Goal: Find specific page/section: Find specific page/section

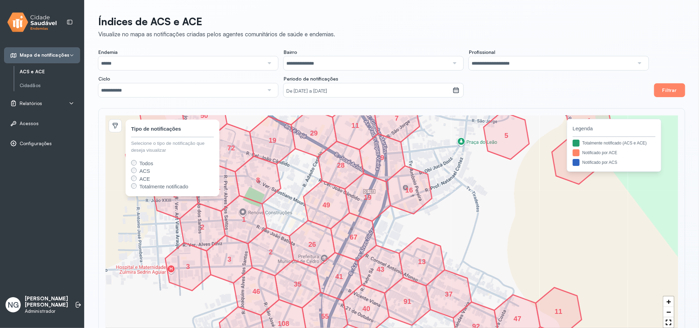
click at [36, 103] on span "Relatórios" at bounding box center [31, 103] width 22 height 6
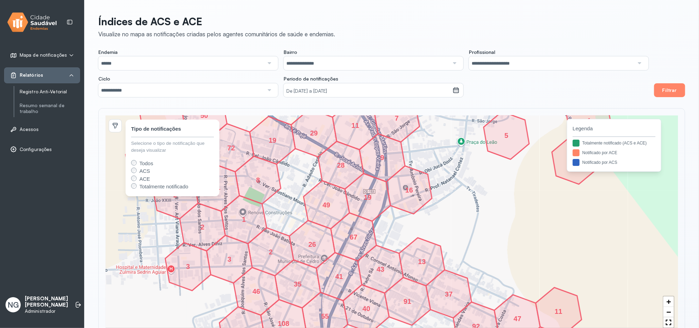
click at [38, 90] on link "Registro Anti-Vetorial" at bounding box center [50, 92] width 60 height 6
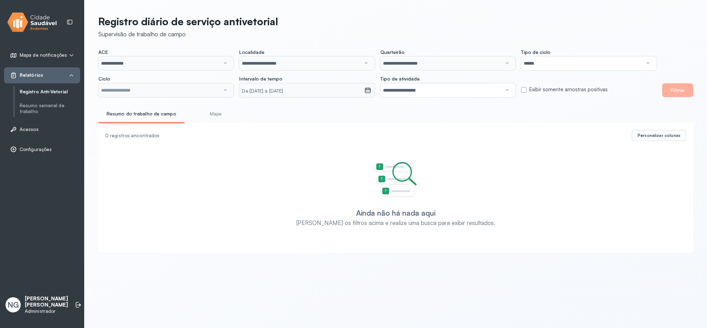
type input "**********"
click at [677, 93] on button "Filtrar" at bounding box center [677, 90] width 31 height 14
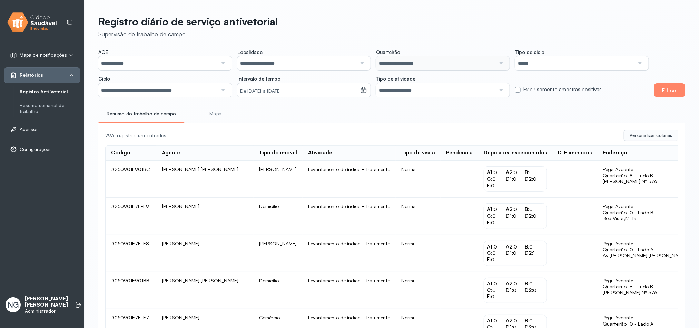
click at [217, 114] on link "Mapa" at bounding box center [215, 113] width 51 height 11
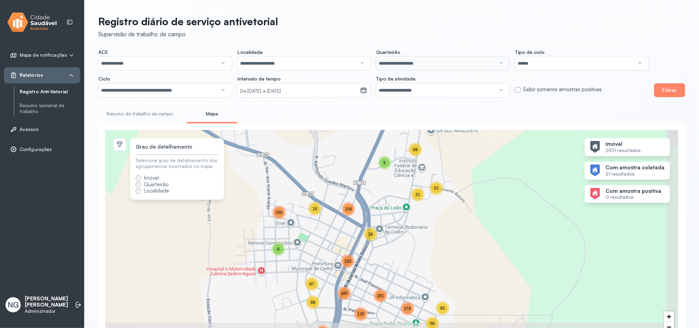
drag, startPoint x: 398, startPoint y: 261, endPoint x: 344, endPoint y: 204, distance: 78.4
click at [347, 196] on div "15 36 31 89 57 3 25 23 104 131 359 261 87 68 250 6 4 65 58 5 18 104 100 135 378…" at bounding box center [391, 238] width 573 height 216
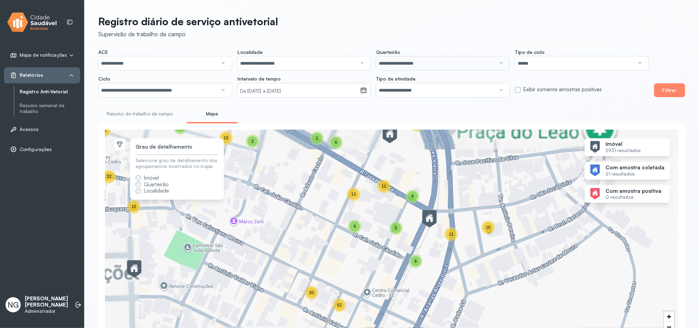
drag, startPoint x: 369, startPoint y: 201, endPoint x: 357, endPoint y: 269, distance: 68.7
click at [355, 272] on div "6 12 12 8 12 5 14 3 9 9 18 17 7 14 16 16 48 36 3 15 6 10 4 12 20 16 8 9 50 2 8 …" at bounding box center [391, 238] width 573 height 216
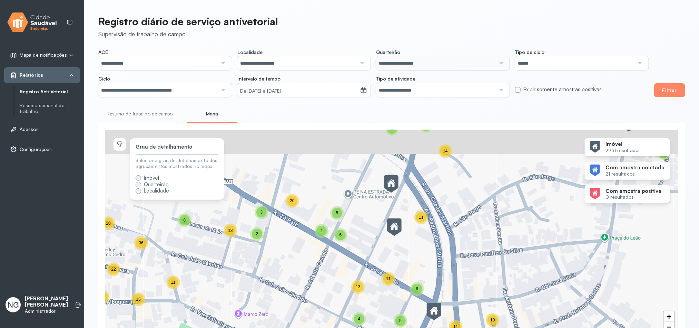
drag, startPoint x: 359, startPoint y: 204, endPoint x: 446, endPoint y: 271, distance: 109.2
click at [446, 271] on div "6 12 12 8 12 5 14 3 9 9 18 17 3 15 6 10 4 12 20 16 2 8 8 14 12 27 18 18 26 13 2…" at bounding box center [391, 238] width 573 height 216
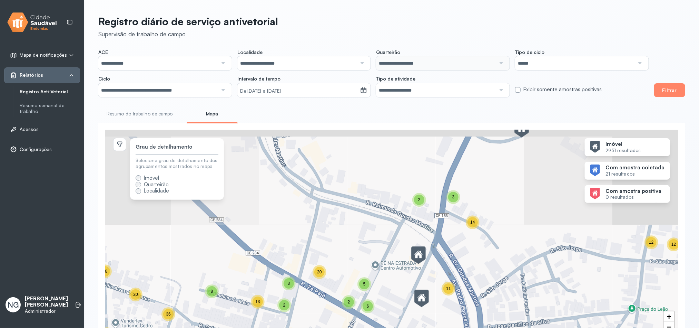
drag, startPoint x: 406, startPoint y: 221, endPoint x: 367, endPoint y: 285, distance: 75.0
click at [366, 283] on div "6 12 12 8 12 5 14 3 9 9 18 17 15 6 10 4 16 2 8 8 14 12 27 18 18 26 13 22 15 20 …" at bounding box center [391, 238] width 573 height 216
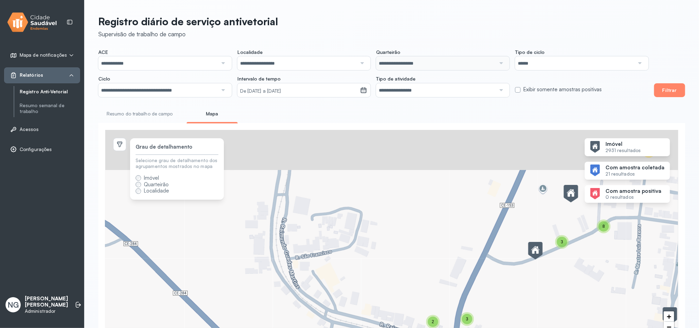
drag, startPoint x: 346, startPoint y: 220, endPoint x: 357, endPoint y: 307, distance: 87.7
click at [357, 307] on div "6 12 12 8 12 5 14 3 9 9 18 17 2 8 8 14 12 27 18 18 26 13 22 15 20 11 36 3 2 3 2…" at bounding box center [391, 238] width 573 height 216
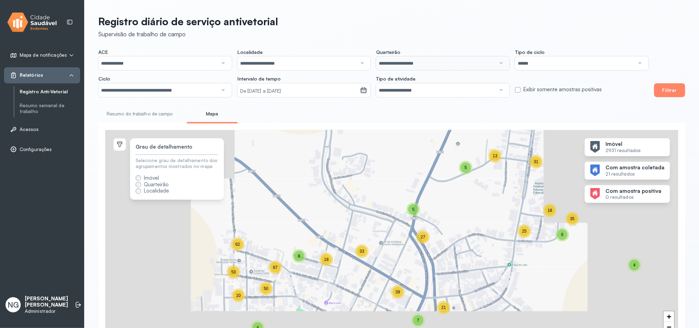
drag, startPoint x: 368, startPoint y: 197, endPoint x: 368, endPoint y: 184, distance: 13.1
click at [368, 184] on div "12 12 8 12 5 14 3 9 9 18 17 2 8 14 12 27 18 18 26 13 22 15 20 11 36 3 3 2 13 3 …" at bounding box center [391, 238] width 573 height 216
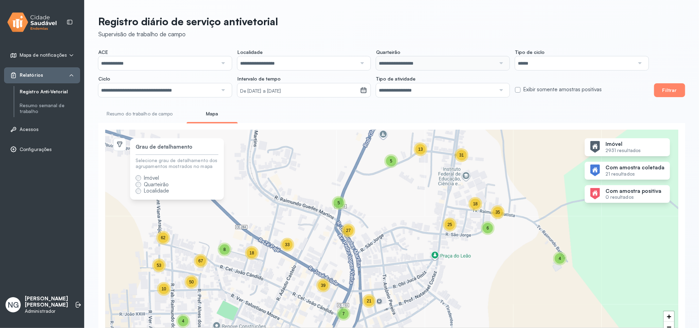
drag, startPoint x: 492, startPoint y: 228, endPoint x: 416, endPoint y: 235, distance: 75.9
click at [416, 234] on div "5 10 13 23 6 25 13 45 31 4 18 35 37 104 116 34 53 9 59 10 8 53 62 50 67 4 2 13 …" at bounding box center [391, 238] width 573 height 216
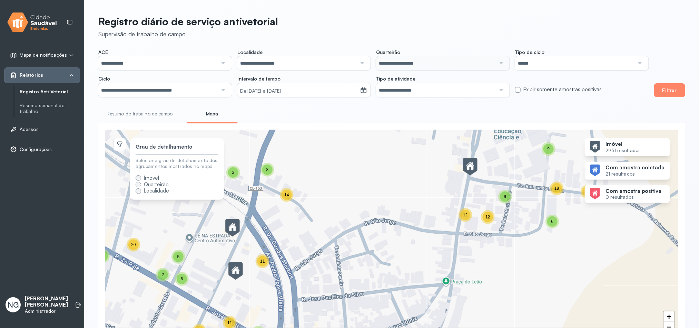
click at [129, 115] on link "Resumo do trabalho de campo" at bounding box center [139, 113] width 83 height 11
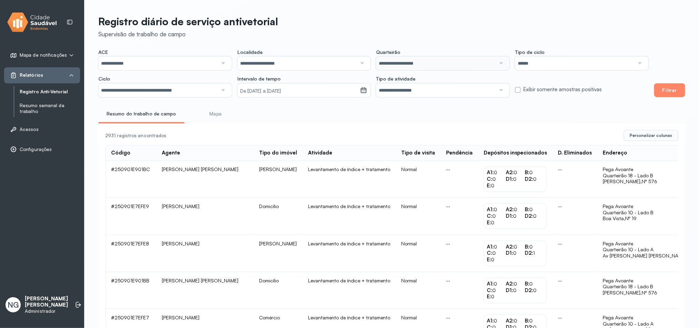
click at [36, 110] on link "Resumo semanal de trabalho" at bounding box center [50, 109] width 60 height 12
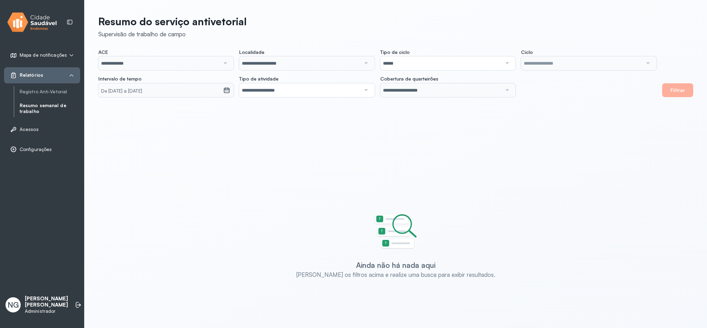
type input "**********"
click at [35, 72] on span "Relatórios" at bounding box center [31, 75] width 23 height 6
click at [54, 48] on div "Mapa de notificações" at bounding box center [42, 55] width 76 height 16
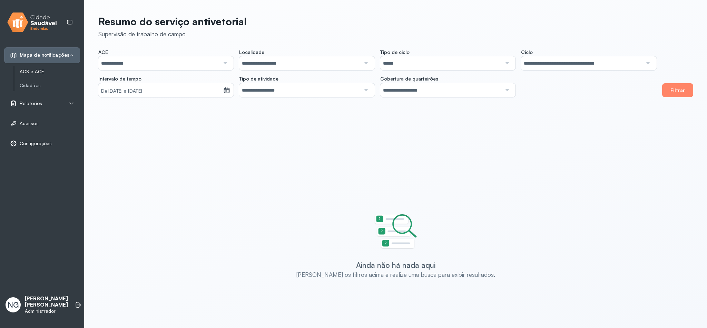
click at [32, 74] on link "ACS e ACE" at bounding box center [50, 72] width 60 height 6
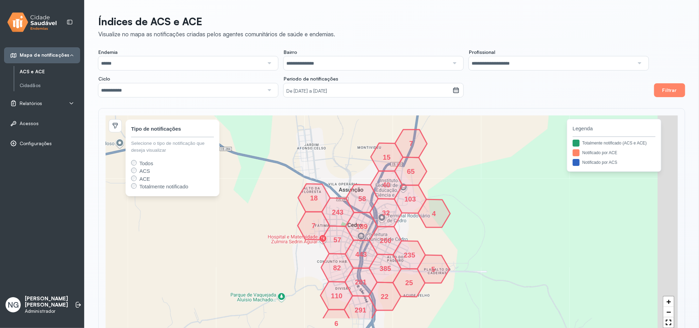
drag, startPoint x: 494, startPoint y: 217, endPoint x: 459, endPoint y: 182, distance: 49.5
click at [459, 182] on div "385 235 291 6 21 200 443 281 243 7 189 32 5 25 82 103 4 65 58 40 110 57 22 15 7…" at bounding box center [392, 223] width 573 height 216
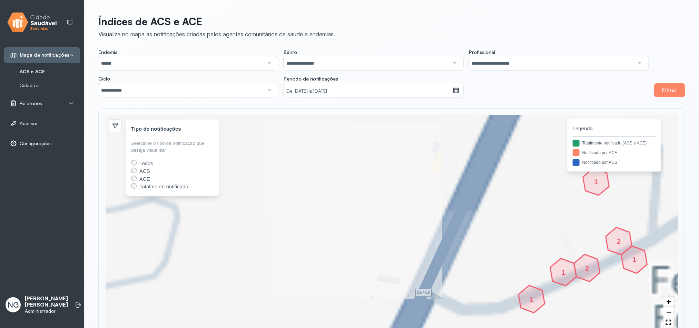
drag, startPoint x: 500, startPoint y: 212, endPoint x: 194, endPoint y: 156, distance: 311.5
click at [194, 156] on div "1 1 1 2 1 2 + − 2 1 2 1 1 1 Tipo de notificações Selecione o tipo de notificaçã…" at bounding box center [392, 223] width 573 height 216
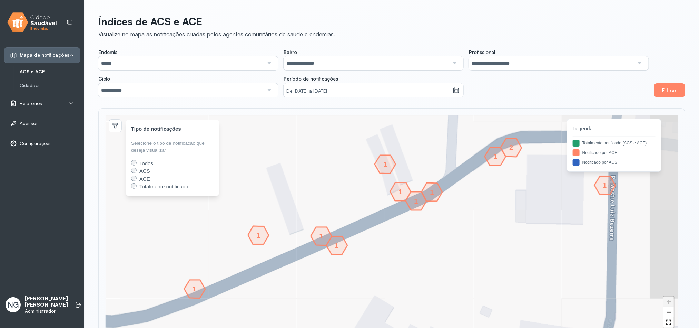
drag, startPoint x: 470, startPoint y: 200, endPoint x: 370, endPoint y: 216, distance: 102.0
click at [370, 216] on div "1 1 1 1 1 1 1 1 1 1 2 + − 2 1 1 1 1 1 1 1 1 1 1 Tipo de notificações Selecione …" at bounding box center [392, 223] width 573 height 216
